Goal: Task Accomplishment & Management: Manage account settings

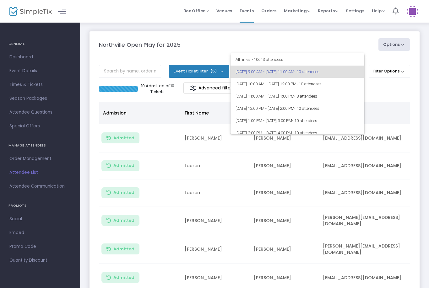
scroll to position [29, 0]
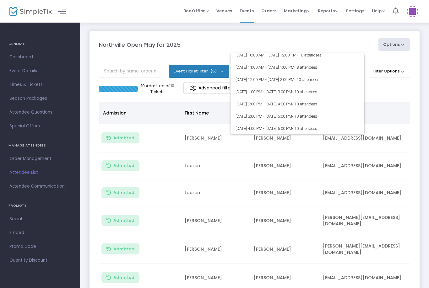
click at [401, 68] on div at bounding box center [214, 144] width 429 height 288
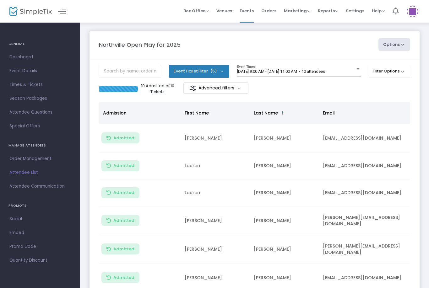
click at [396, 75] on button "Filter Options" at bounding box center [390, 71] width 42 height 13
click at [317, 89] on span "ON OFF" at bounding box center [318, 89] width 19 height 9
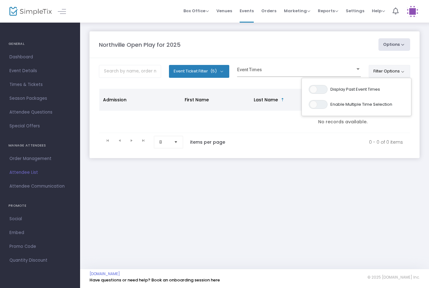
click at [264, 73] on span at bounding box center [296, 71] width 118 height 5
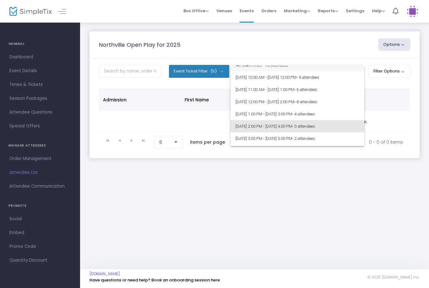
scroll to position [18, 0]
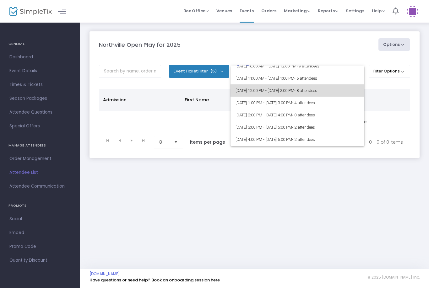
click at [262, 92] on span "[DATE] 12:00 PM - [DATE] 2:00 PM • 8 attendees" at bounding box center [298, 91] width 124 height 12
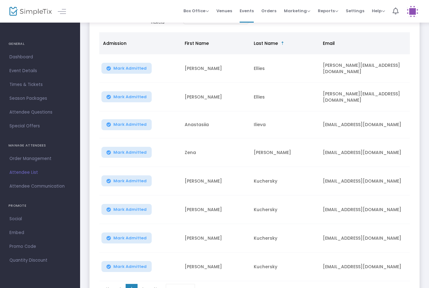
scroll to position [69, 0]
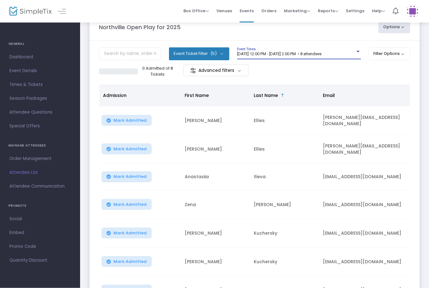
click at [280, 50] on div "8/26/2025 @ 12:00 PM - 8/26/2025 @ 2:00 PM • 8 attendees Event Times" at bounding box center [299, 54] width 124 height 12
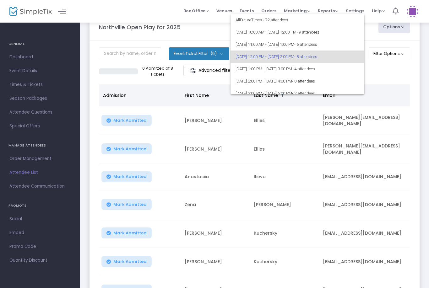
scroll to position [0, 0]
click at [274, 56] on span "[DATE] 12:00 PM - [DATE] 2:00 PM • 8 attendees" at bounding box center [298, 57] width 124 height 12
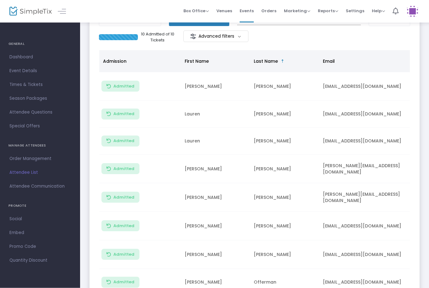
scroll to position [44, 0]
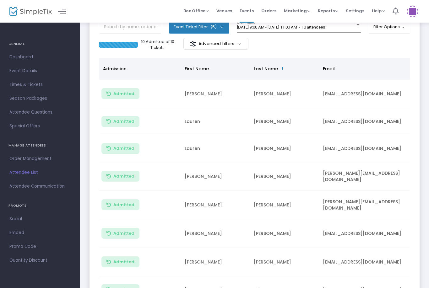
click at [396, 33] on button "Filter Options" at bounding box center [390, 27] width 42 height 13
click at [323, 41] on span "ON OFF" at bounding box center [318, 45] width 19 height 9
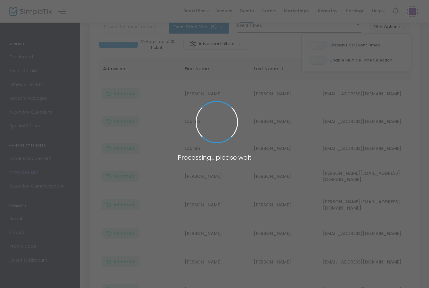
click at [376, 183] on span at bounding box center [214, 144] width 429 height 288
click at [374, 178] on span at bounding box center [214, 144] width 429 height 288
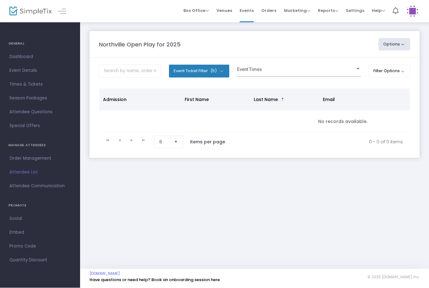
click at [374, 176] on div "Northville Open Play for 2025 Options Export List Print Name Tags Export to Mai…" at bounding box center [254, 101] width 349 height 158
click at [354, 74] on div at bounding box center [296, 71] width 118 height 5
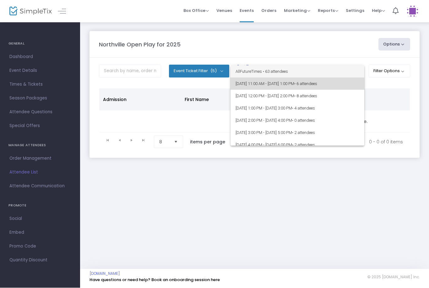
click at [317, 83] on span "• 6 attendees" at bounding box center [305, 84] width 23 height 5
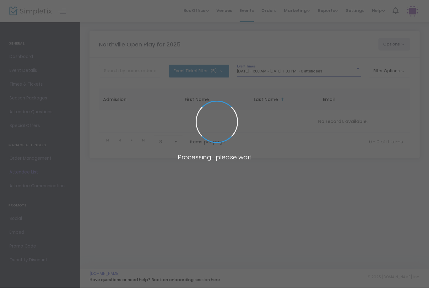
click at [336, 69] on span at bounding box center [214, 144] width 429 height 288
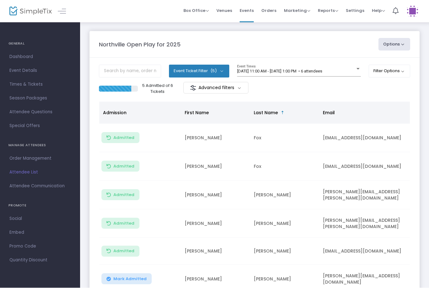
scroll to position [0, 0]
click at [322, 71] on span "[DATE] 11:00 AM - [DATE] 1:00 PM • 6 attendees" at bounding box center [279, 71] width 85 height 5
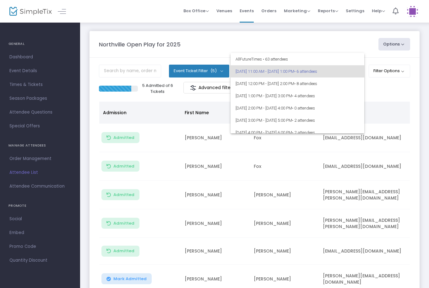
click at [396, 113] on div at bounding box center [214, 144] width 429 height 288
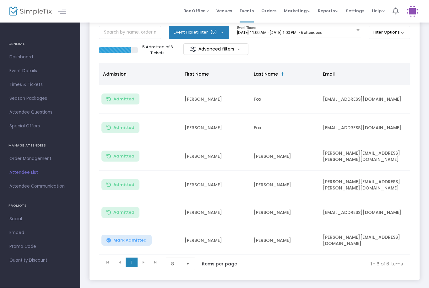
click at [134, 238] on span "Mark Admitted" at bounding box center [129, 240] width 33 height 5
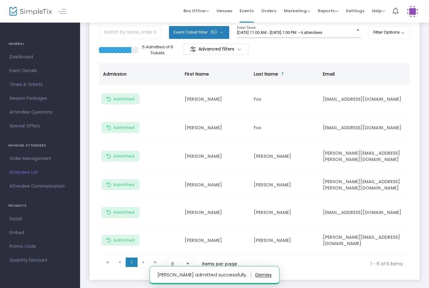
click at [322, 30] on span "[DATE] 11:00 AM - [DATE] 1:00 PM • 6 attendees" at bounding box center [279, 32] width 85 height 5
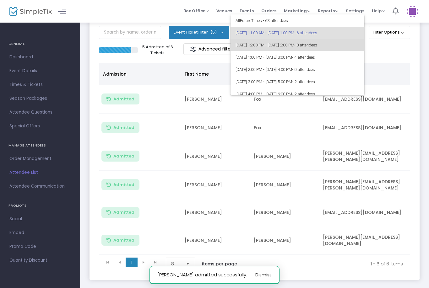
click at [310, 46] on span "[DATE] 12:00 PM - [DATE] 2:00 PM • 8 attendees" at bounding box center [298, 45] width 124 height 12
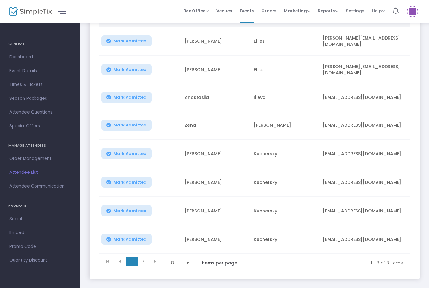
scroll to position [96, 0]
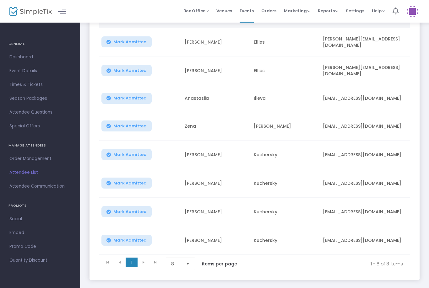
click at [192, 264] on span "Select" at bounding box center [188, 264] width 10 height 10
click at [181, 228] on li "25" at bounding box center [181, 223] width 30 height 13
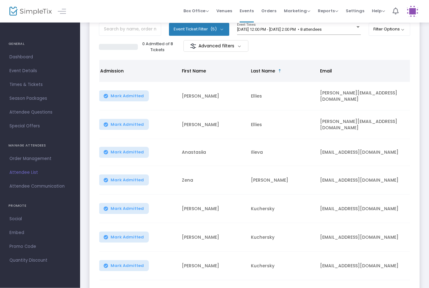
scroll to position [36, 0]
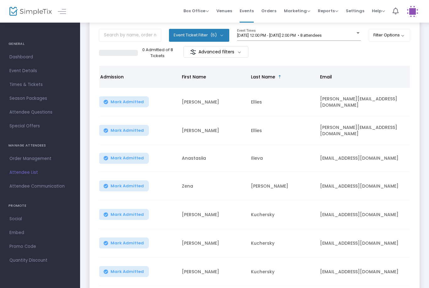
click at [314, 37] on span "[DATE] 12:00 PM - [DATE] 2:00 PM • 8 attendees" at bounding box center [279, 35] width 85 height 5
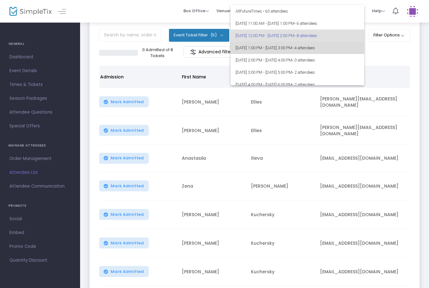
click at [304, 49] on span "[DATE] 1:00 PM - [DATE] 3:00 PM • 4 attendees" at bounding box center [298, 48] width 124 height 12
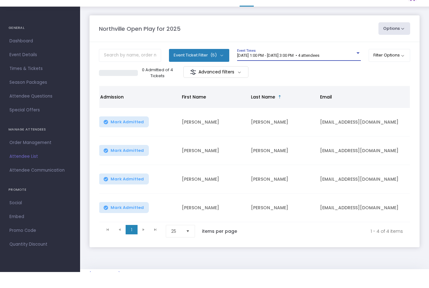
scroll to position [16, 0]
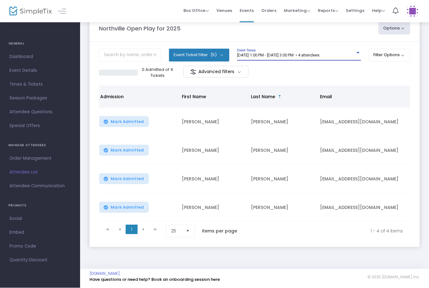
click at [314, 57] on span "[DATE] 1:00 PM - [DATE] 3:00 PM • 4 attendees" at bounding box center [278, 55] width 82 height 5
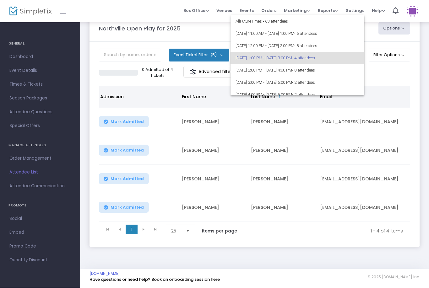
scroll to position [3, 0]
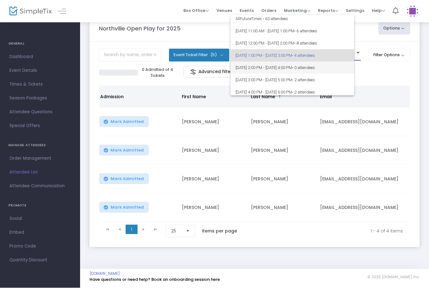
click at [304, 68] on span "[DATE] 2:00 PM - [DATE] 4:00 PM • 0 attendees" at bounding box center [293, 68] width 114 height 12
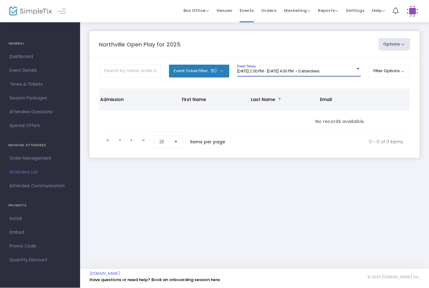
scroll to position [0, 0]
click at [317, 72] on span "[DATE] 2:00 PM - [DATE] 4:00 PM • 0 attendees" at bounding box center [278, 71] width 82 height 5
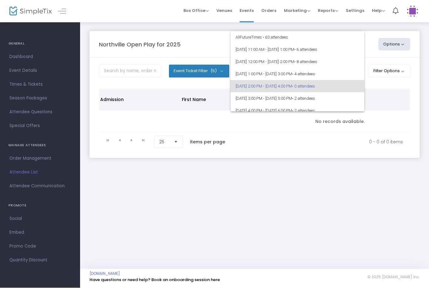
scroll to position [15, 0]
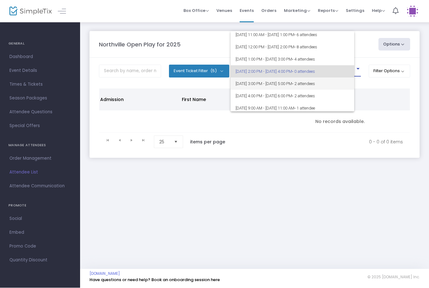
click at [303, 85] on span "[DATE] 3:00 PM - [DATE] 5:00 PM • 2 attendees" at bounding box center [293, 84] width 114 height 12
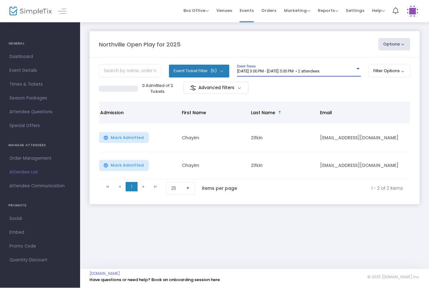
click at [326, 66] on div "[DATE] 3:00 PM - [DATE] 5:00 PM • 2 attendees Event Times" at bounding box center [299, 71] width 124 height 12
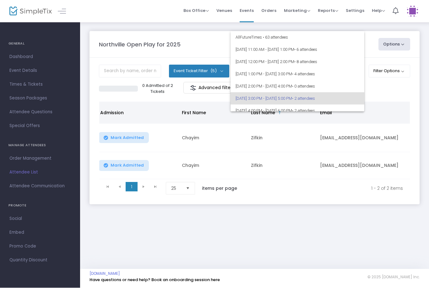
scroll to position [27, 0]
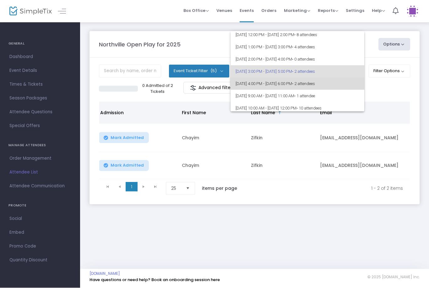
click at [309, 86] on span "[DATE] 4:00 PM - [DATE] 6:00 PM • 2 attendees" at bounding box center [298, 84] width 124 height 12
